Goal: Task Accomplishment & Management: Manage account settings

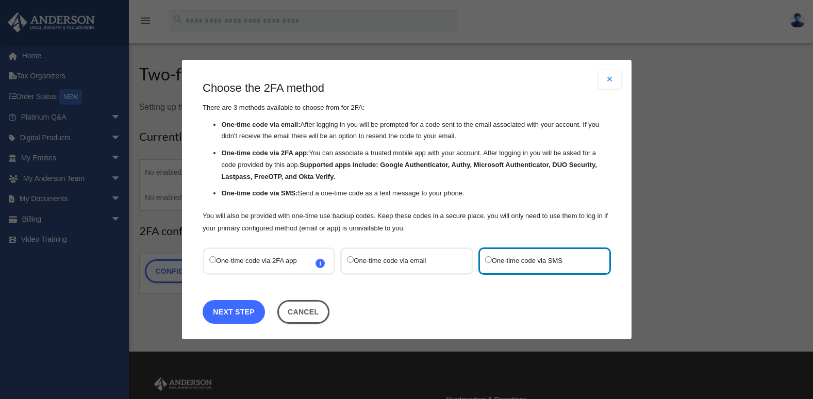
click at [245, 313] on link "Next Step" at bounding box center [234, 312] width 62 height 24
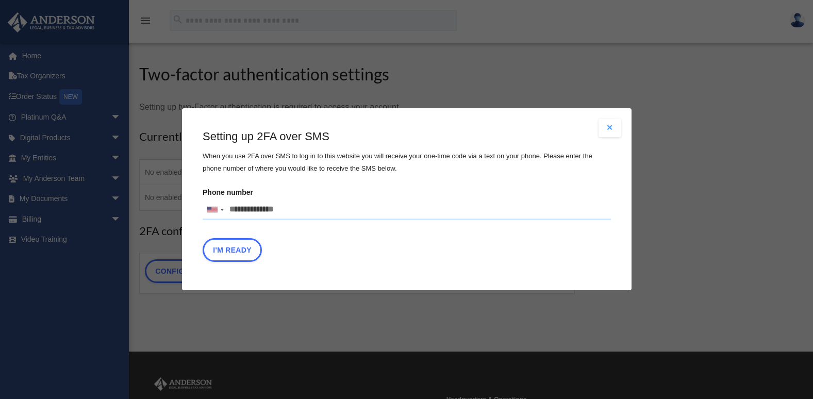
click at [289, 212] on input "Phone number United States +1 United Kingdom +44 Afghanistan (‫افغانستان‬‎) +93…" at bounding box center [407, 210] width 408 height 21
type input "**********"
type button "I'm Ready"
click at [249, 248] on button "I'm Ready" at bounding box center [232, 251] width 59 height 24
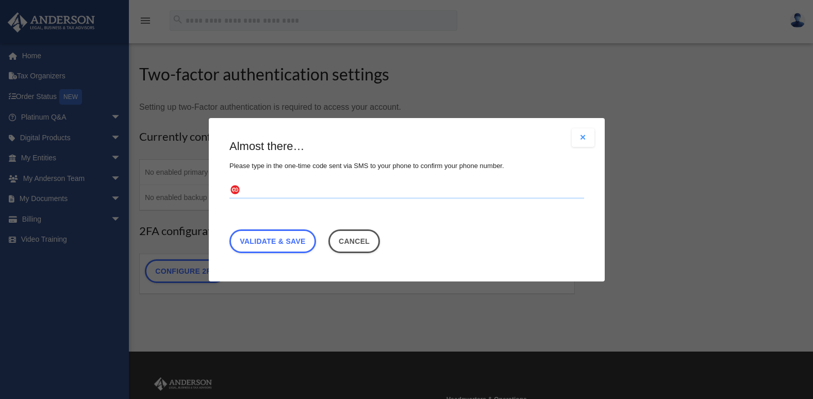
click at [275, 184] on input "text" at bounding box center [407, 190] width 355 height 17
type input "******"
click at [280, 240] on link "Validate & Save" at bounding box center [273, 241] width 87 height 24
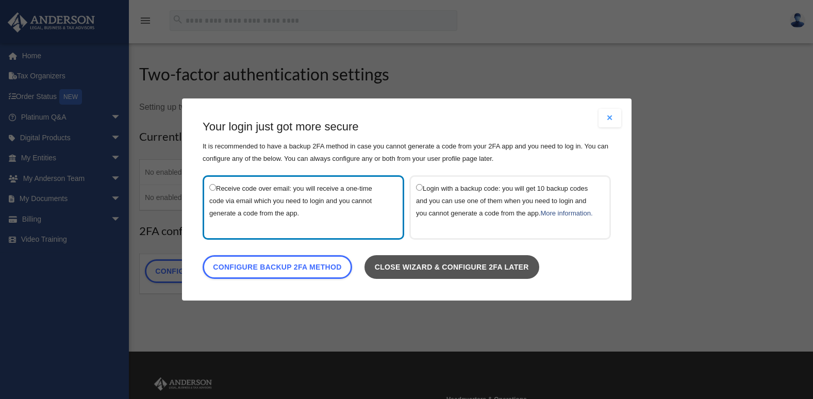
click at [411, 270] on link "Close wizard & configure 2FA later" at bounding box center [451, 267] width 175 height 24
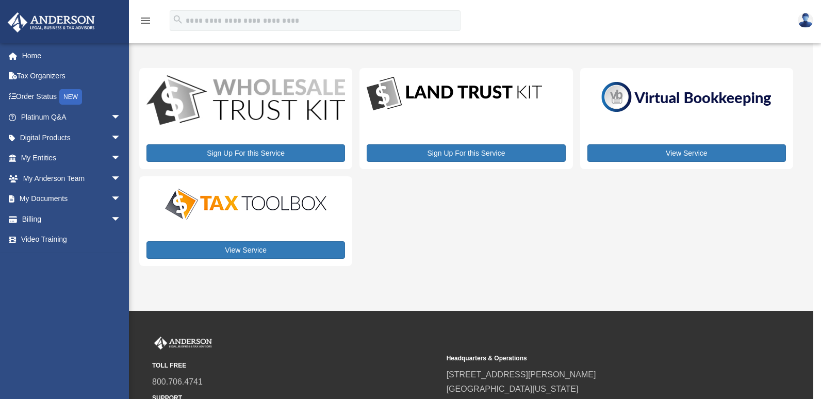
click at [803, 18] on img at bounding box center [805, 20] width 15 height 15
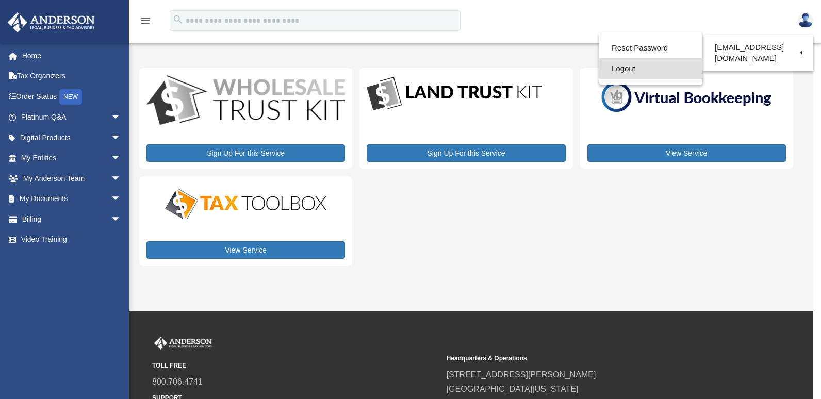
click at [620, 66] on link "Logout" at bounding box center [650, 68] width 103 height 21
